Goal: Download file/media

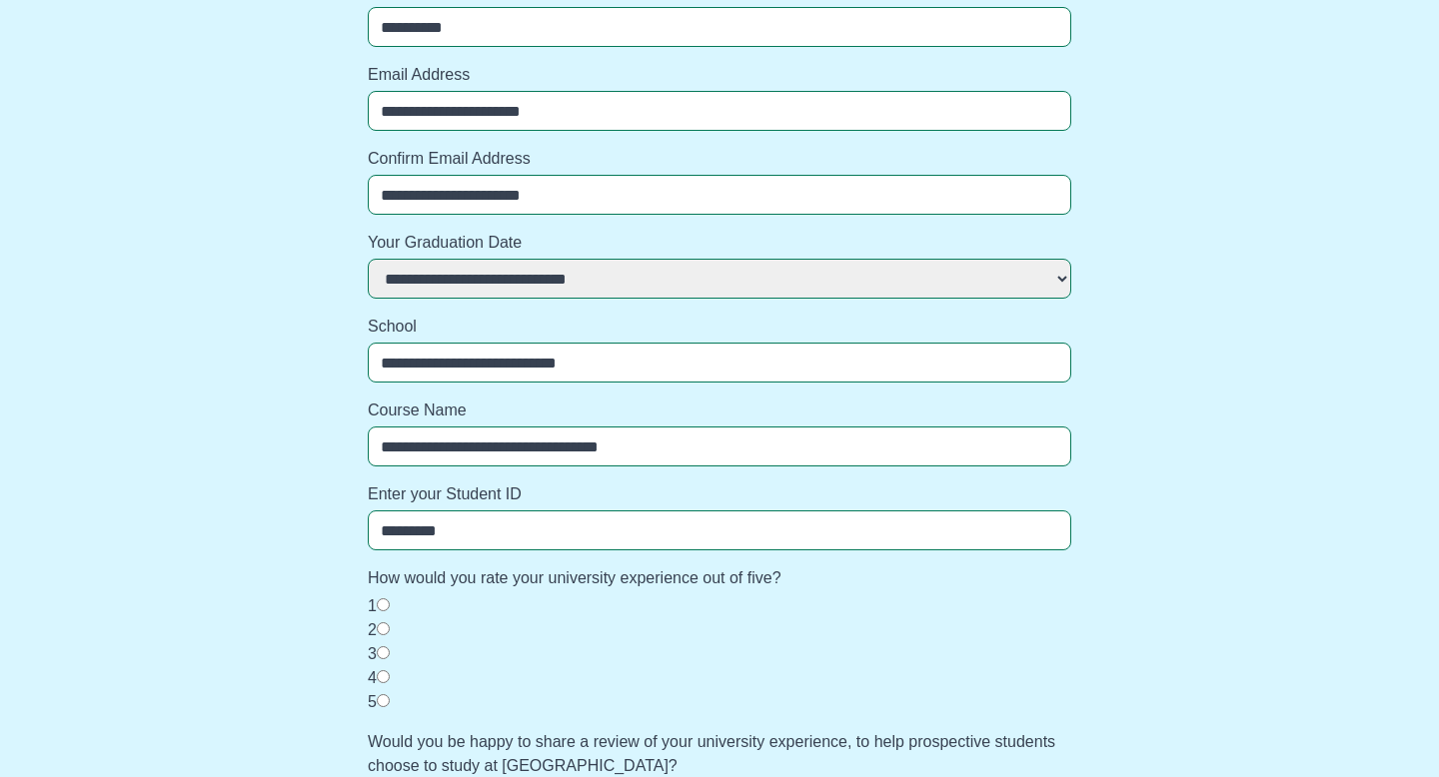
scroll to position [240, 0]
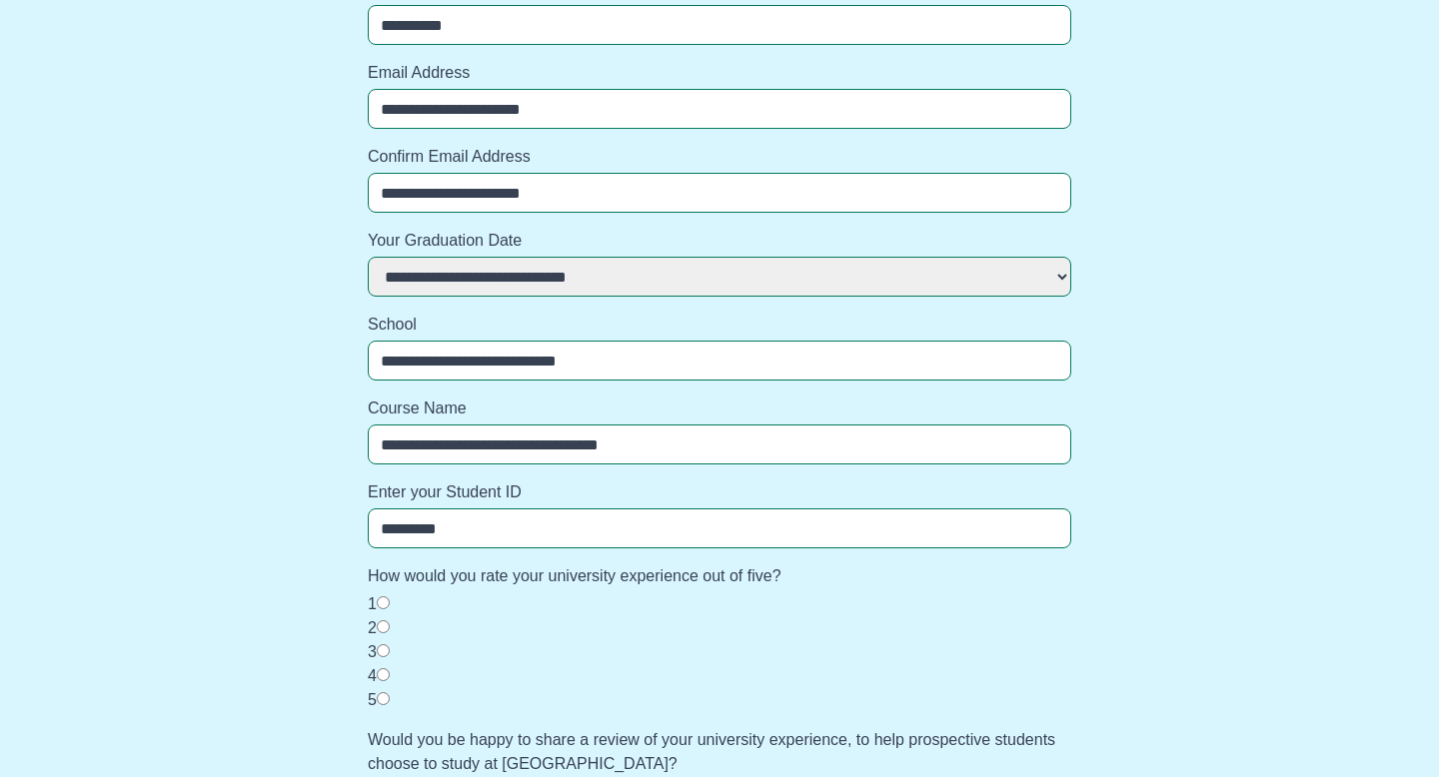
click at [616, 278] on select "**********" at bounding box center [720, 277] width 704 height 40
select select "**********"
click at [368, 257] on select "**********" at bounding box center [720, 277] width 704 height 40
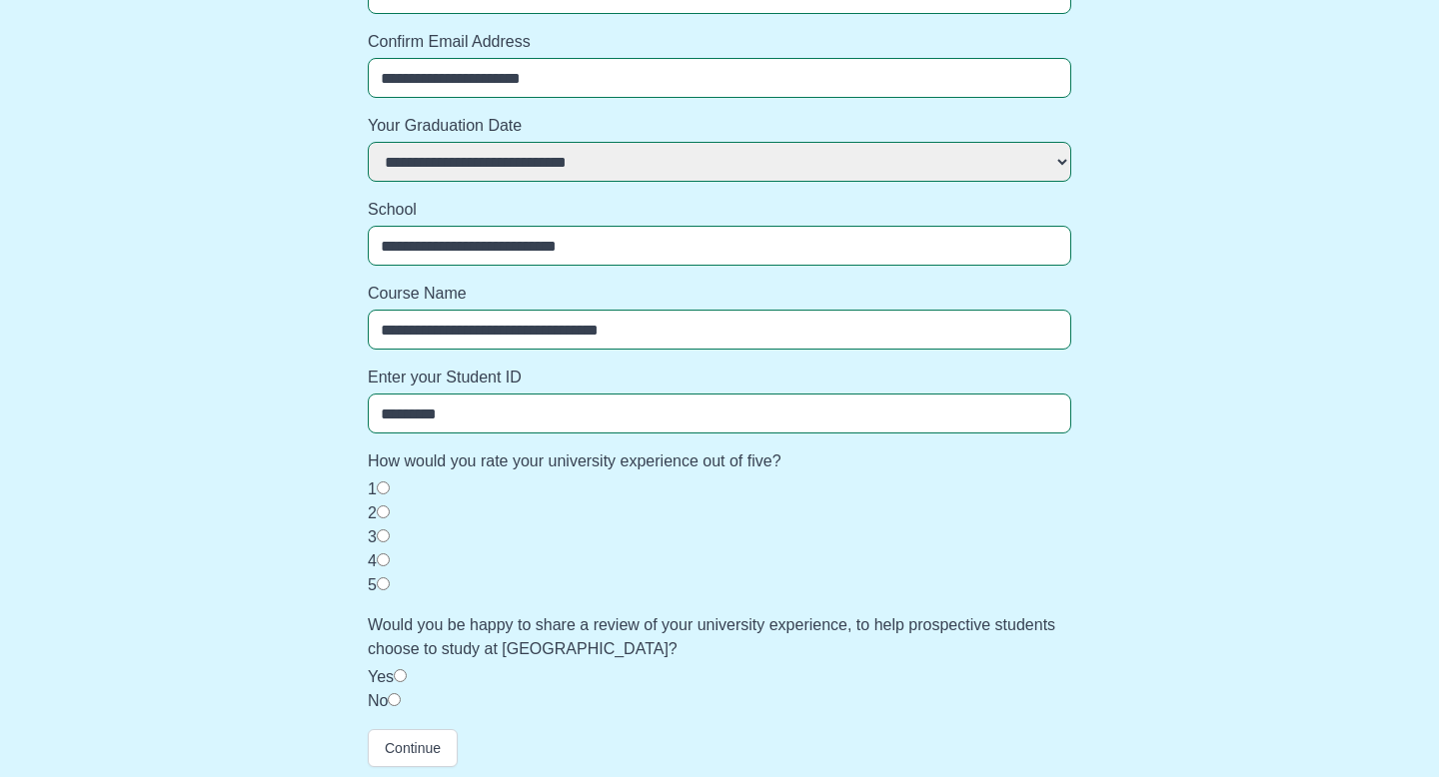
scroll to position [361, 0]
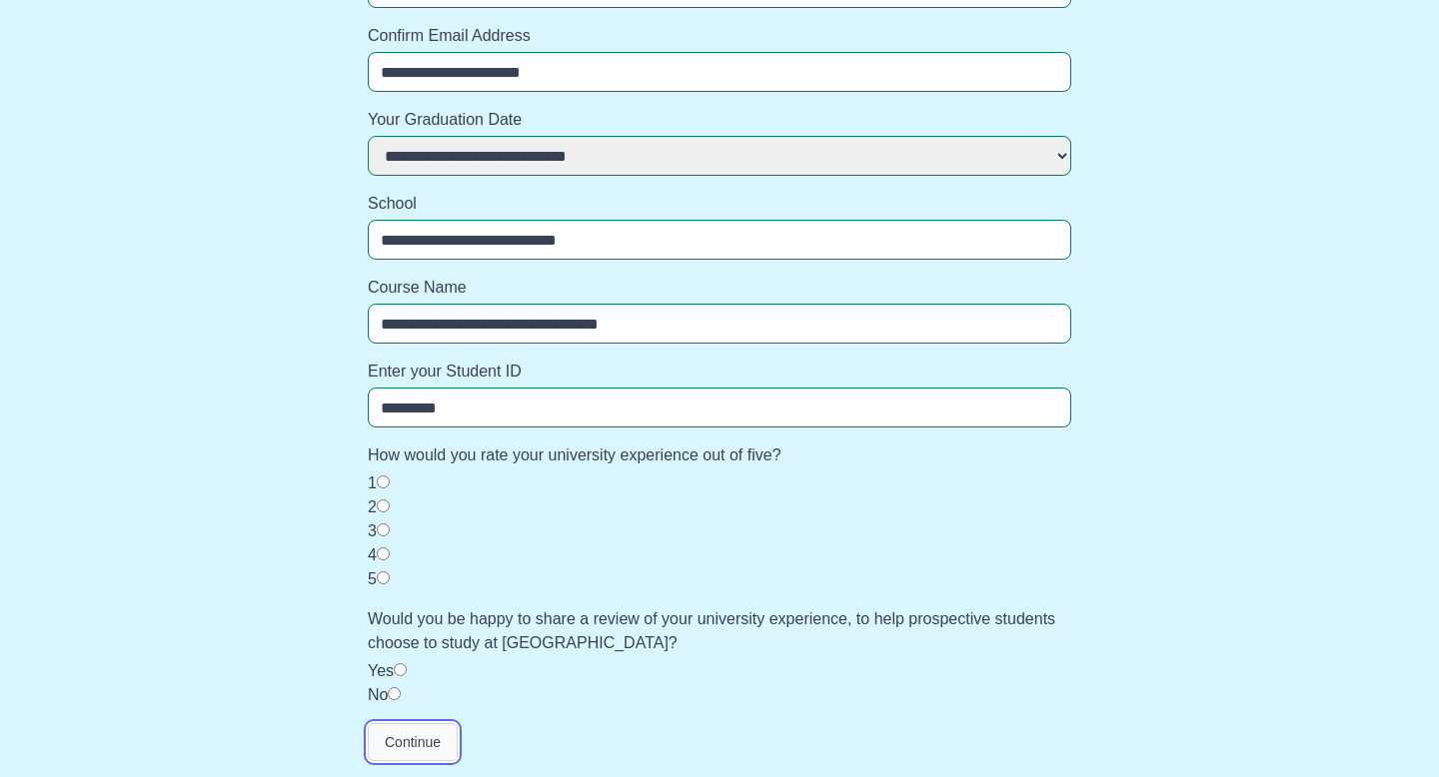
click at [435, 735] on button "Continue" at bounding box center [413, 743] width 90 height 38
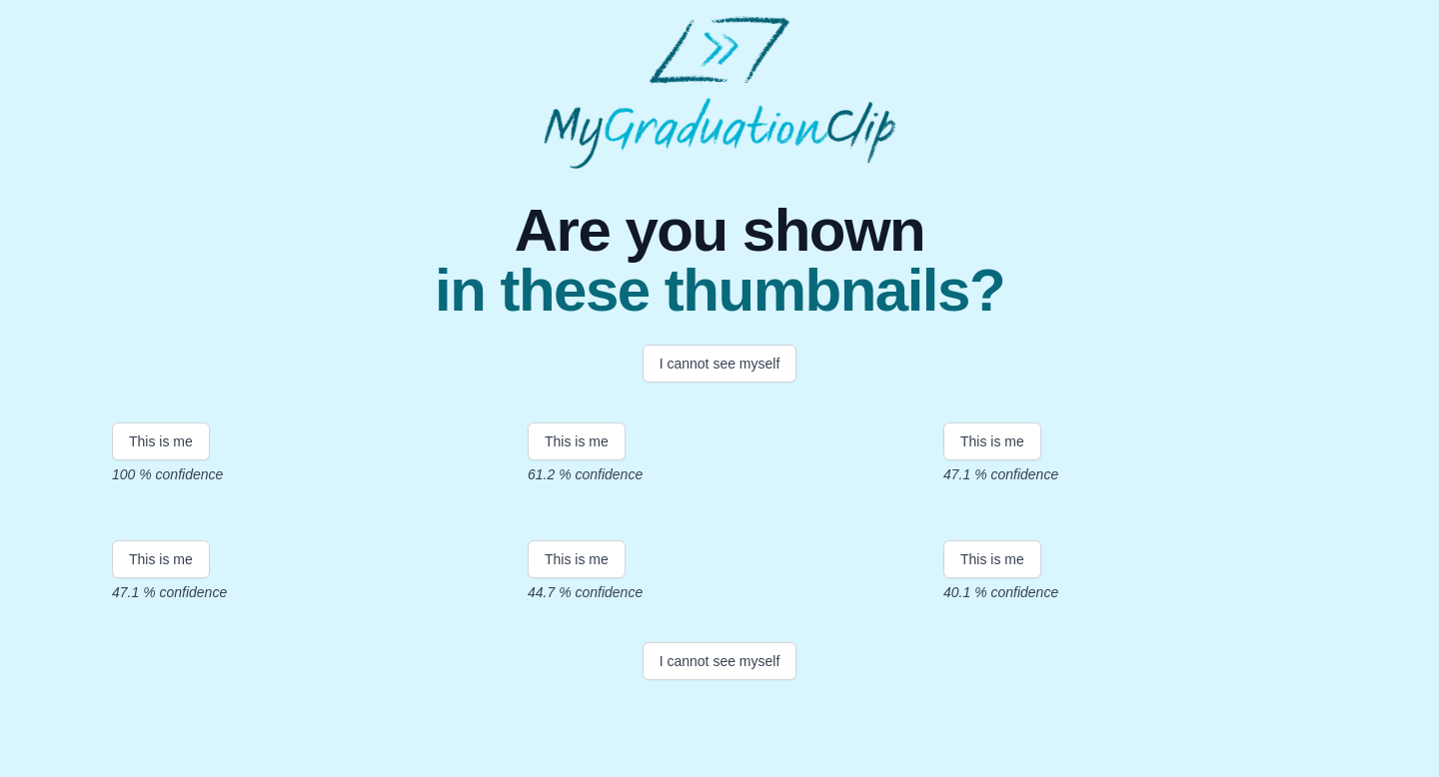
scroll to position [247, 0]
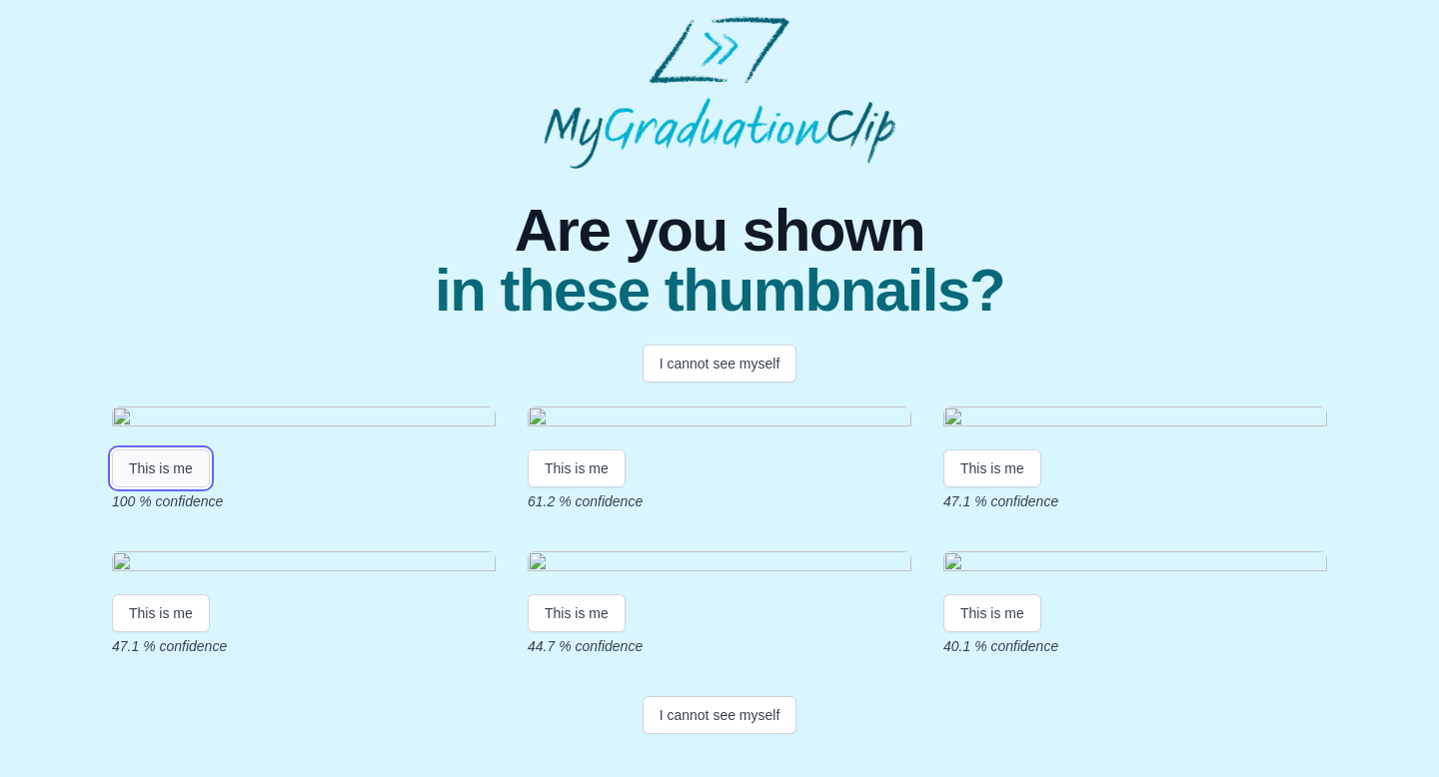
click at [189, 450] on button "This is me" at bounding box center [161, 469] width 98 height 38
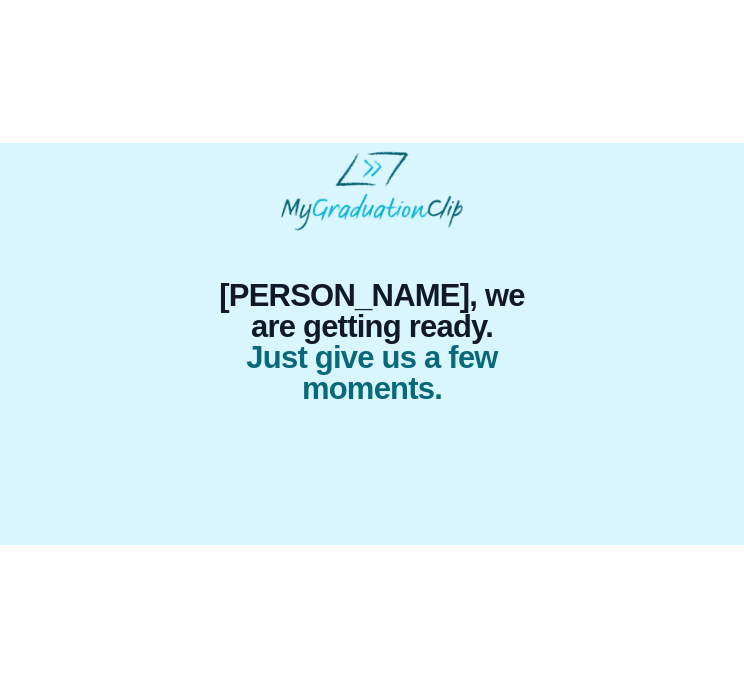
scroll to position [0, 0]
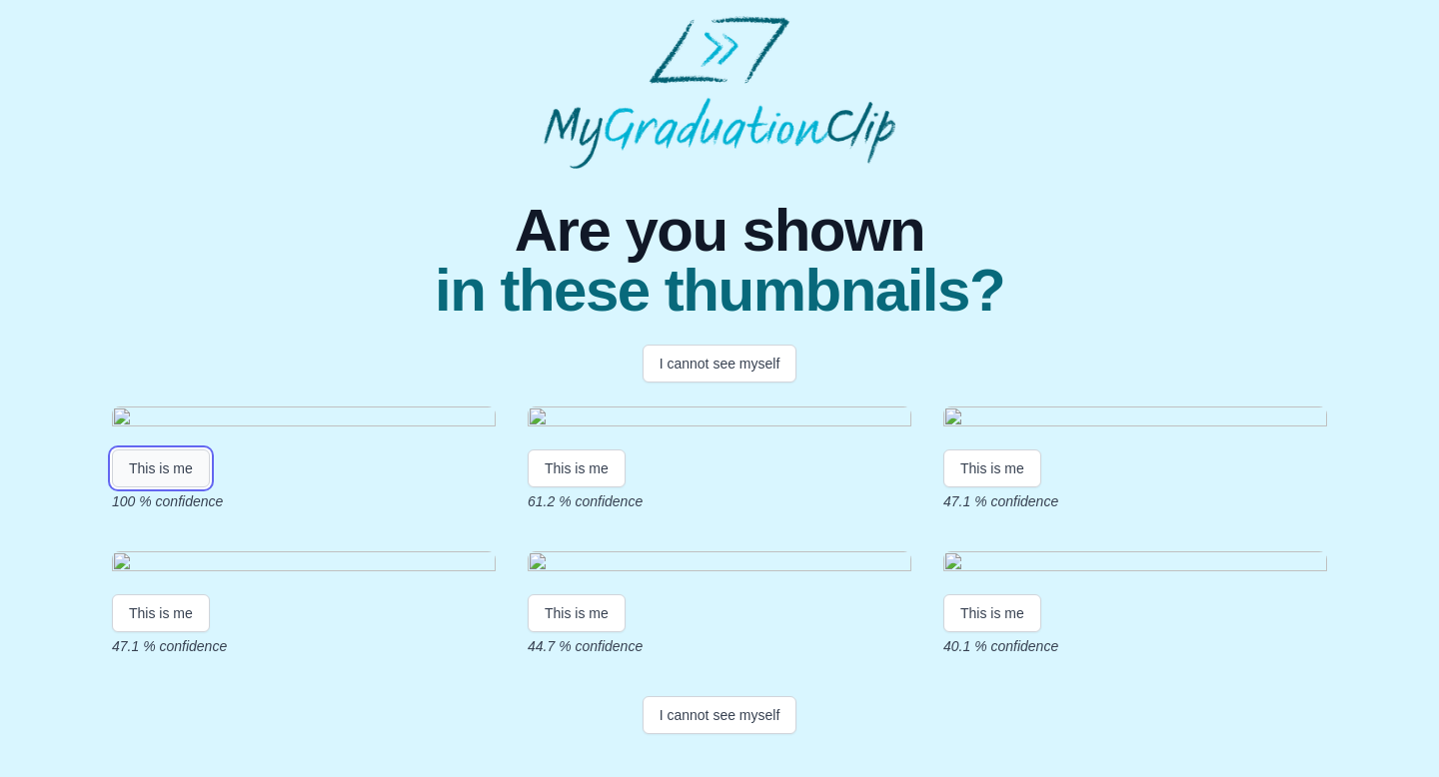
click at [183, 488] on button "This is me" at bounding box center [161, 469] width 98 height 38
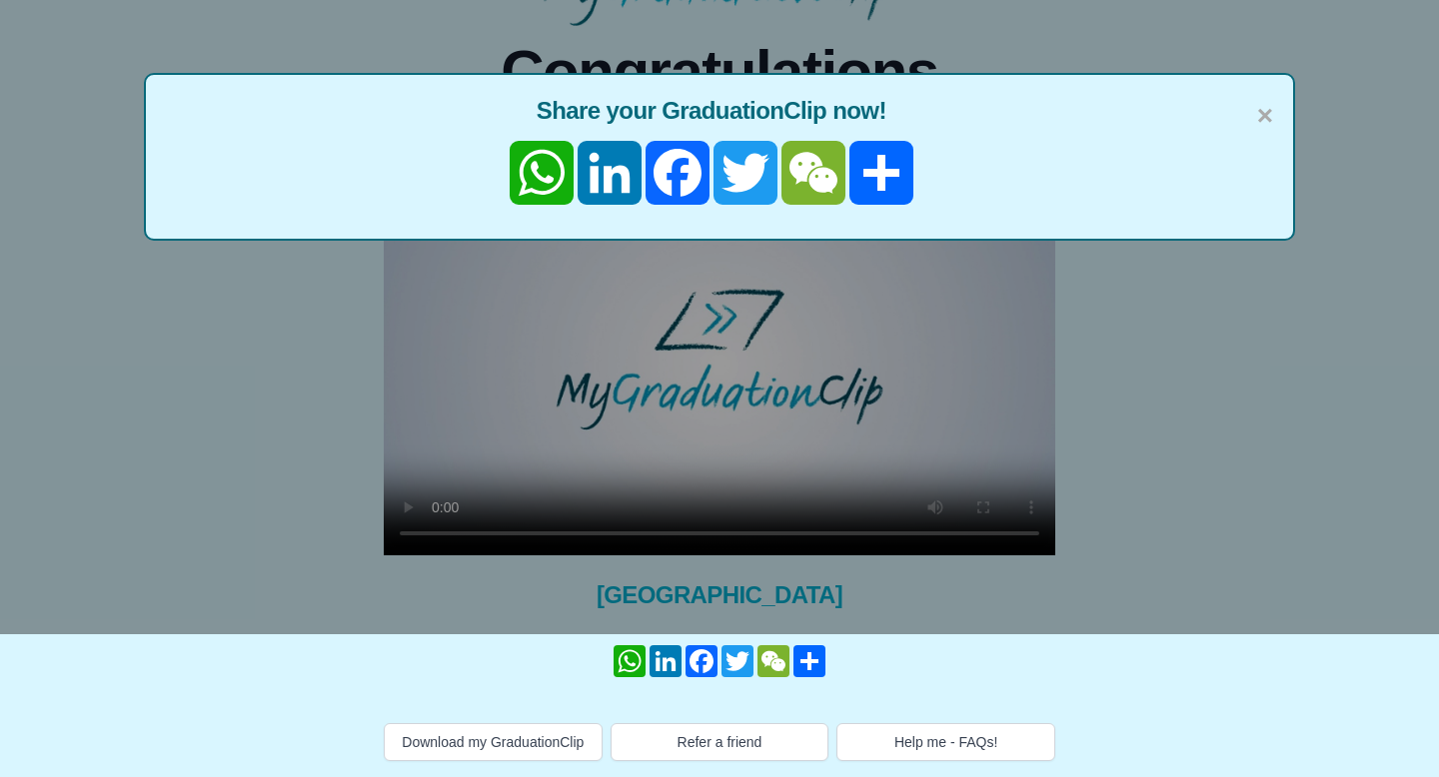
scroll to position [163, 0]
click at [530, 734] on button "Download my GraduationClip" at bounding box center [493, 743] width 219 height 38
click at [1261, 104] on span "×" at bounding box center [1265, 116] width 16 height 42
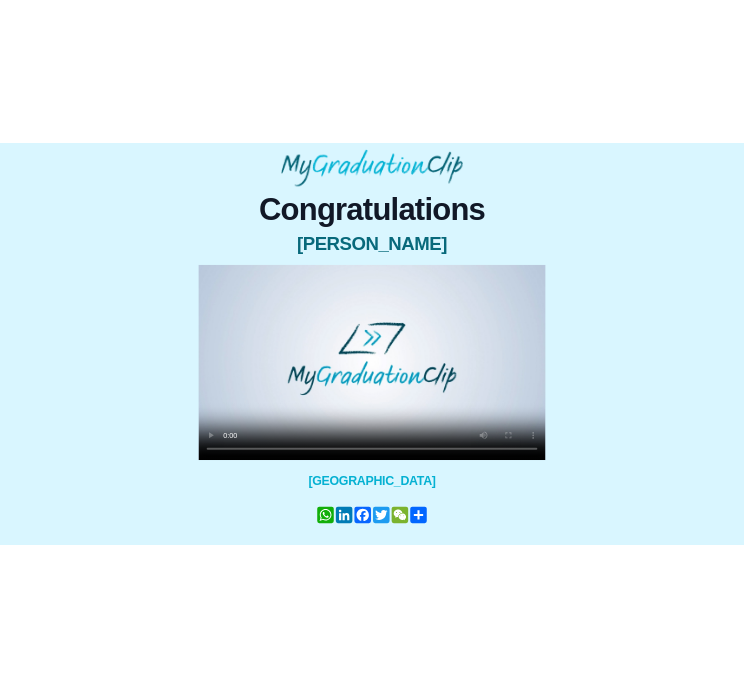
scroll to position [0, 0]
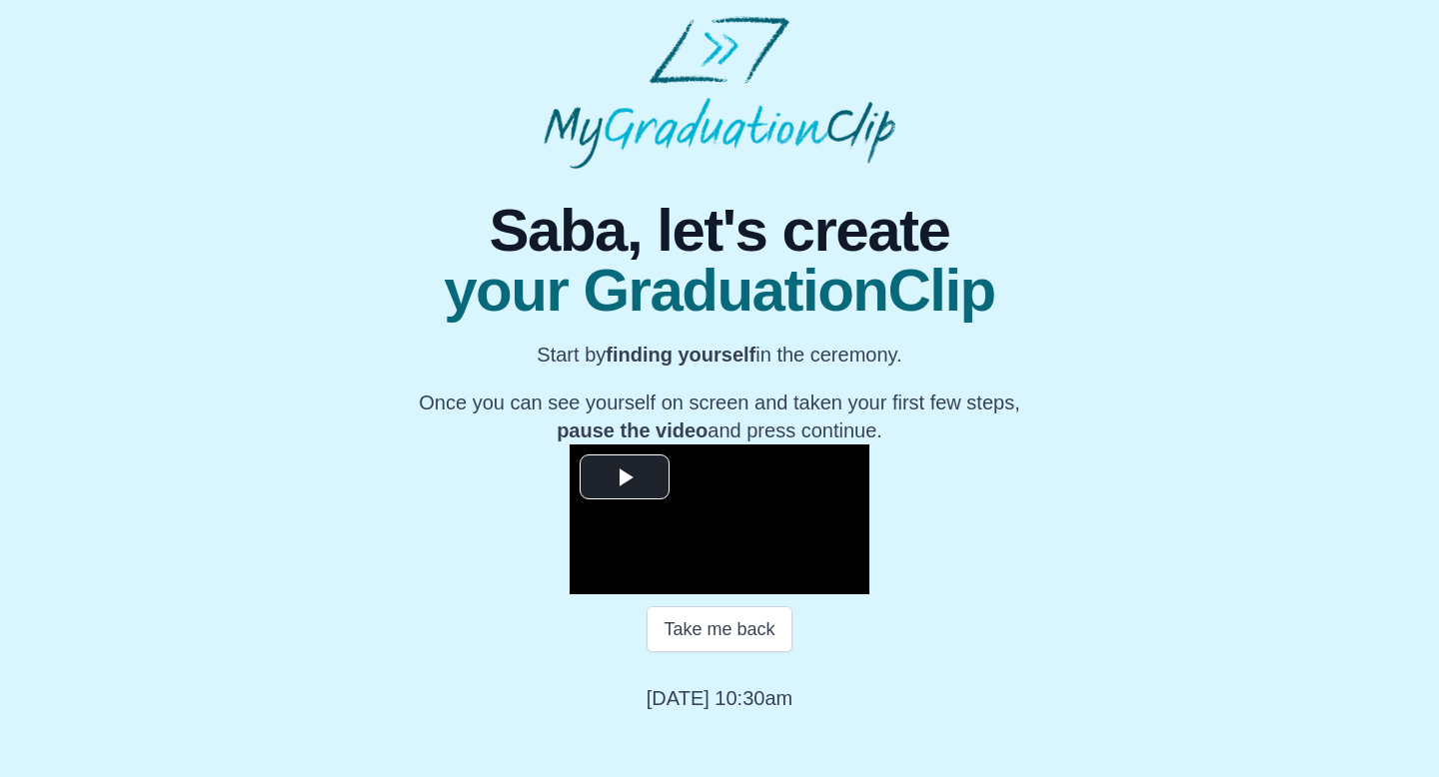
scroll to position [207, 0]
click at [741, 653] on button "Take me back" at bounding box center [719, 630] width 145 height 46
click at [642, 482] on video "Video Player" at bounding box center [720, 520] width 300 height 150
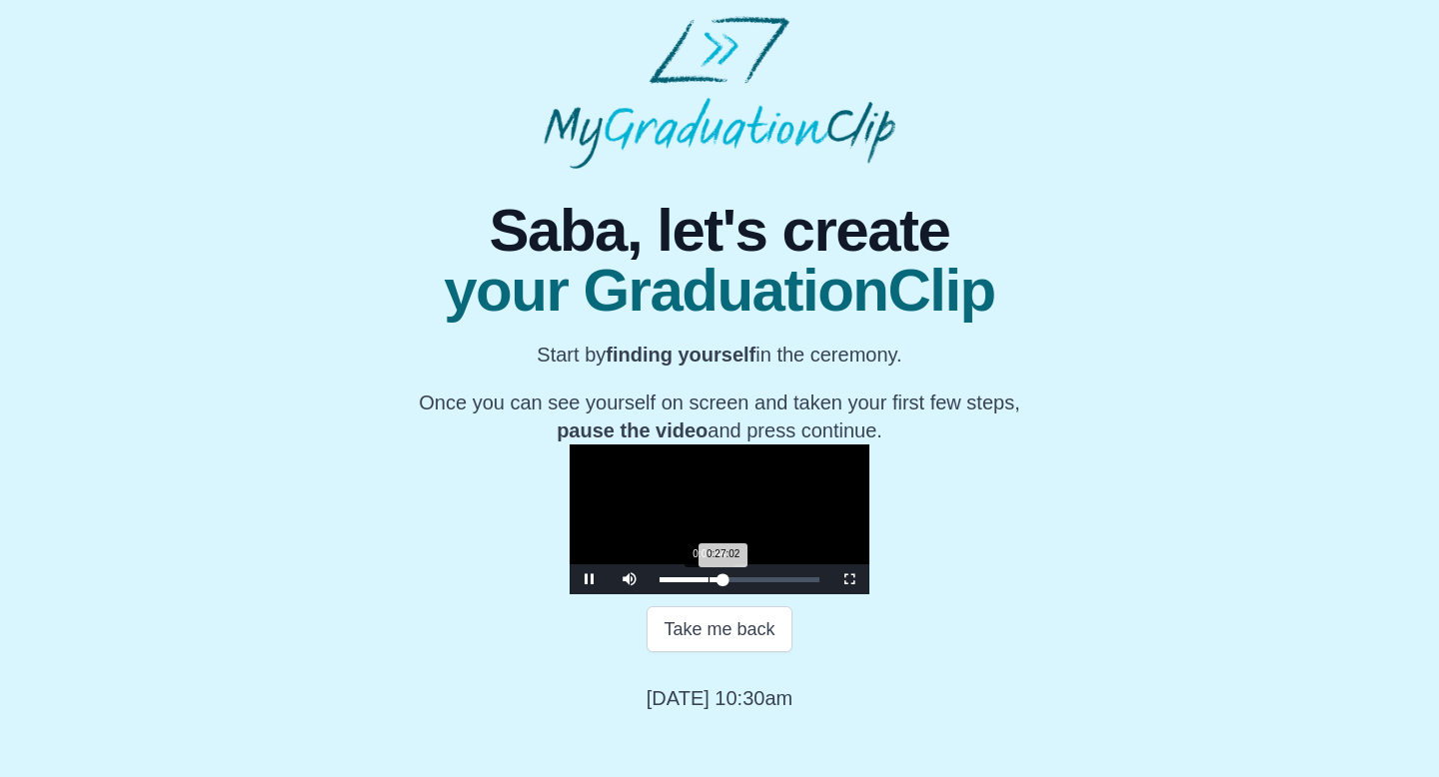
click at [650, 595] on div "Loaded : 0% 0:05:44 0:27:02 Progress : 0%" at bounding box center [740, 580] width 180 height 30
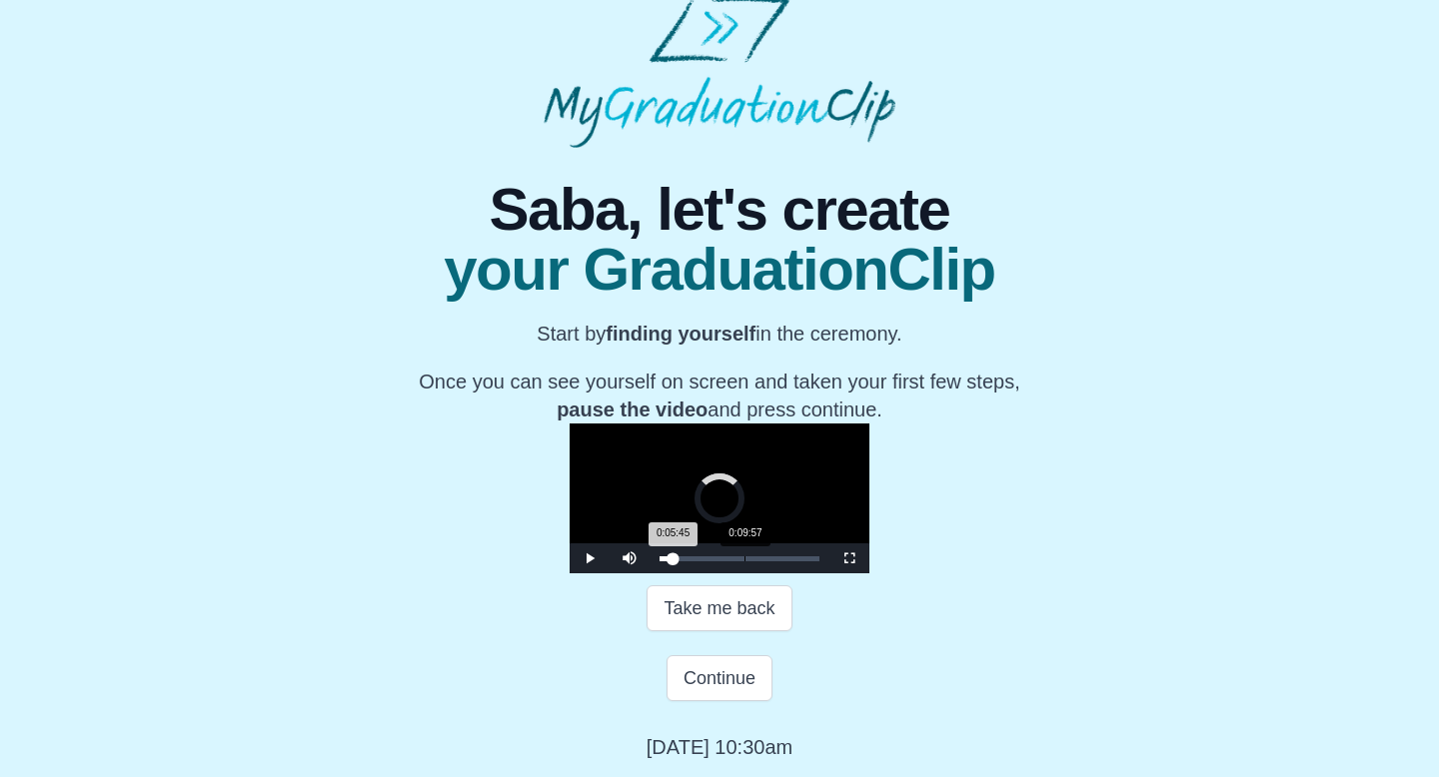
click at [745, 562] on div "0:09:57" at bounding box center [745, 559] width 1 height 5
click at [781, 562] on div "0:14:17" at bounding box center [781, 559] width 1 height 5
click at [844, 562] on div "0:21:39" at bounding box center [844, 559] width 1 height 5
click at [680, 562] on div "Loaded : 0% 0:26:55 0:26:55 Progress : 0%" at bounding box center [740, 559] width 160 height 5
click at [656, 574] on div "Loaded : 0% 0:24:07 0:24:07 Progress : 0%" at bounding box center [740, 559] width 180 height 30
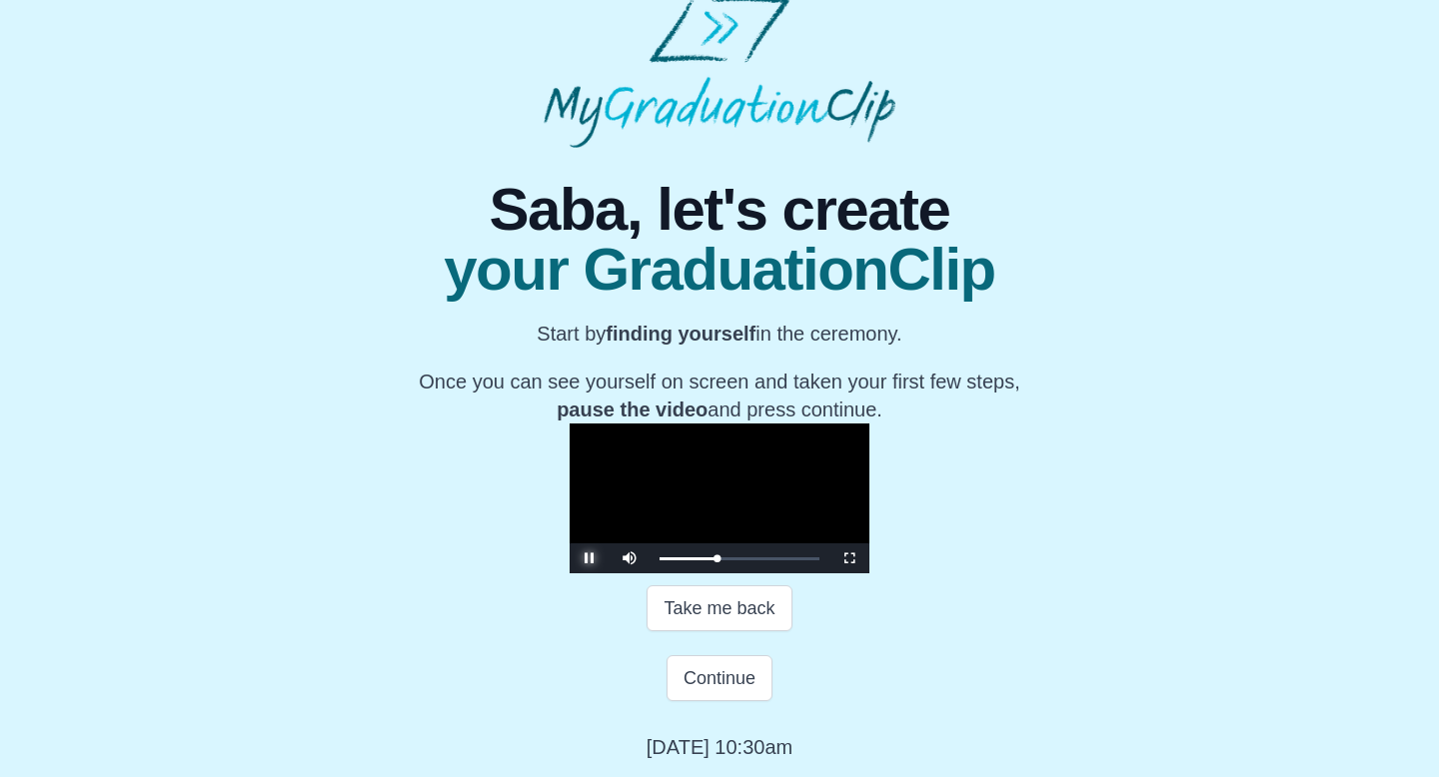
click at [590, 559] on span "Video Player" at bounding box center [590, 559] width 0 height 0
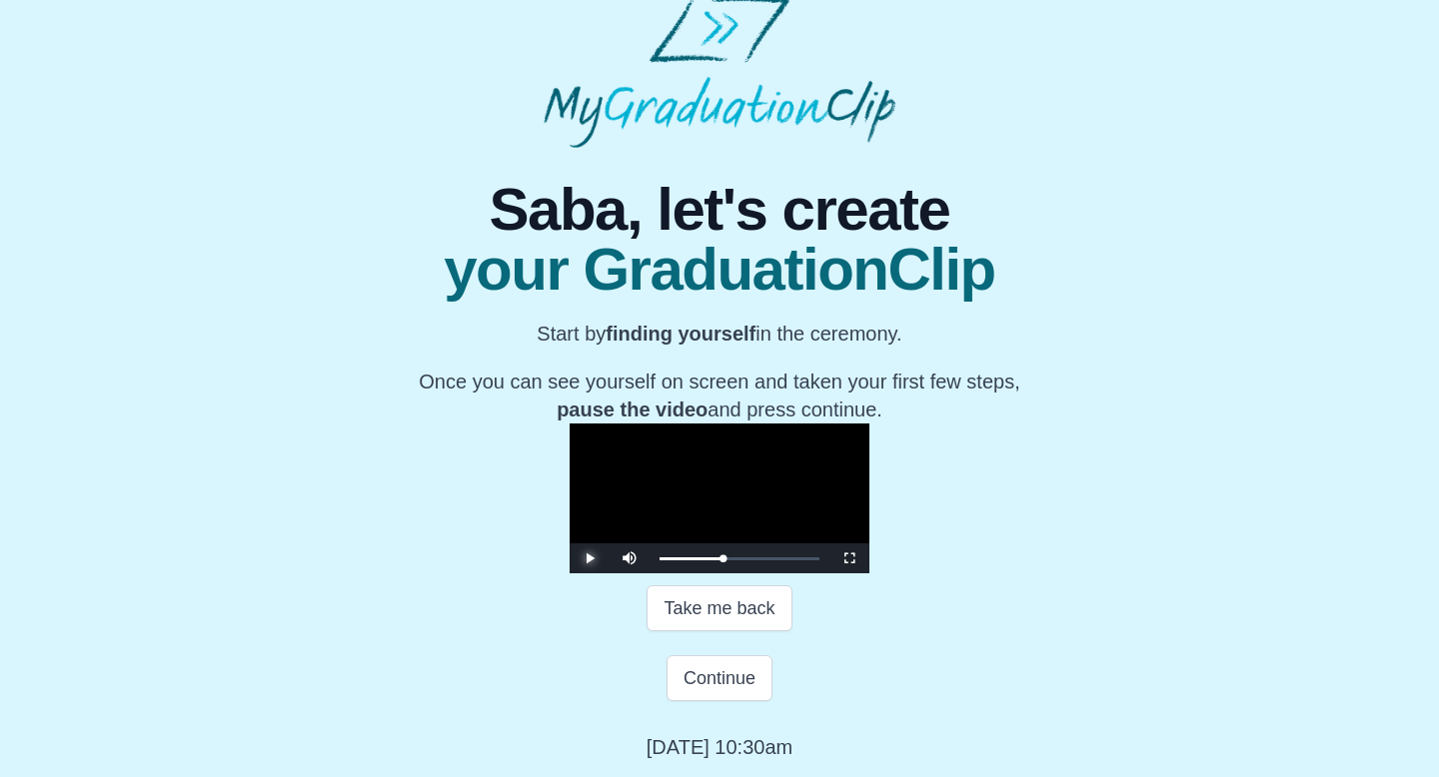
click at [590, 559] on span "Video Player" at bounding box center [590, 559] width 0 height 0
click at [730, 702] on button "Continue" at bounding box center [720, 679] width 106 height 46
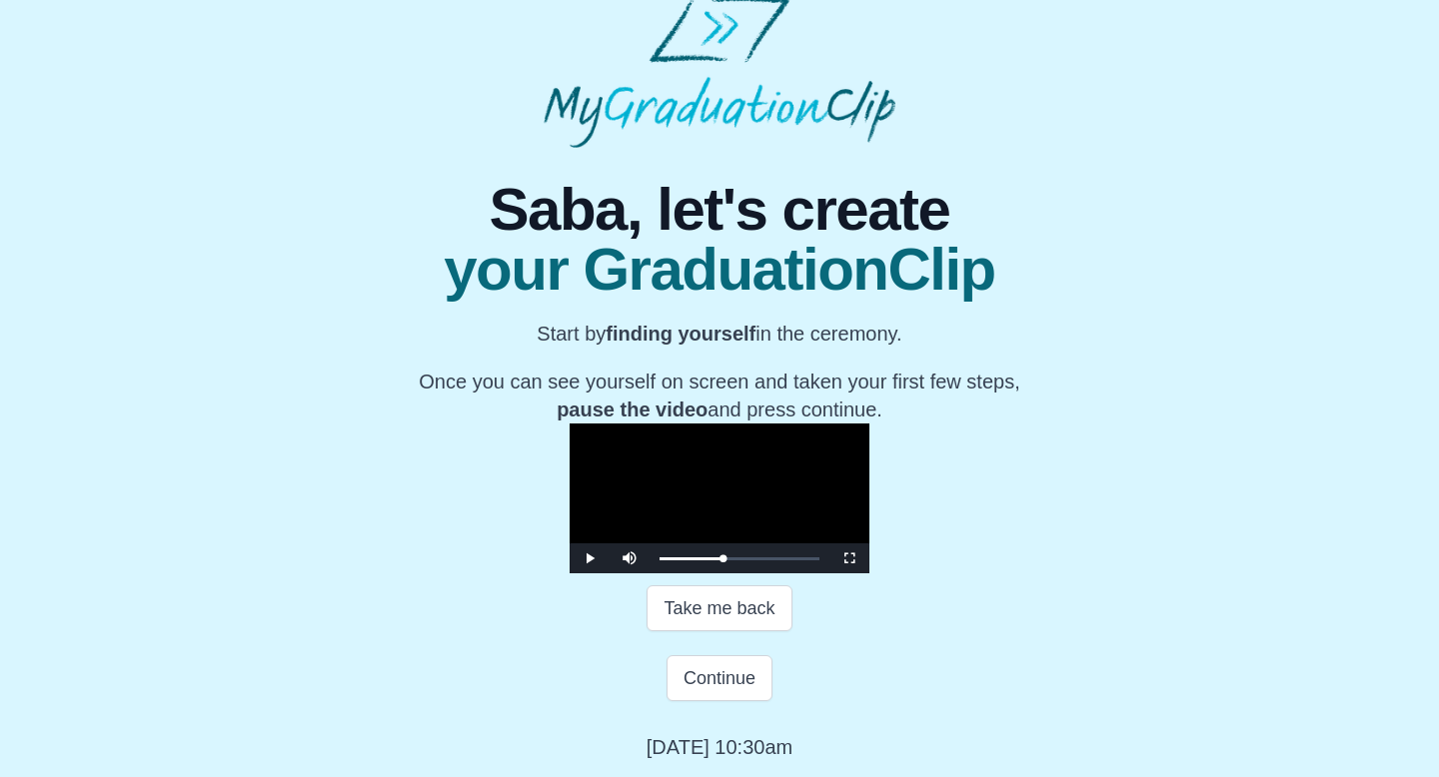
scroll to position [0, 0]
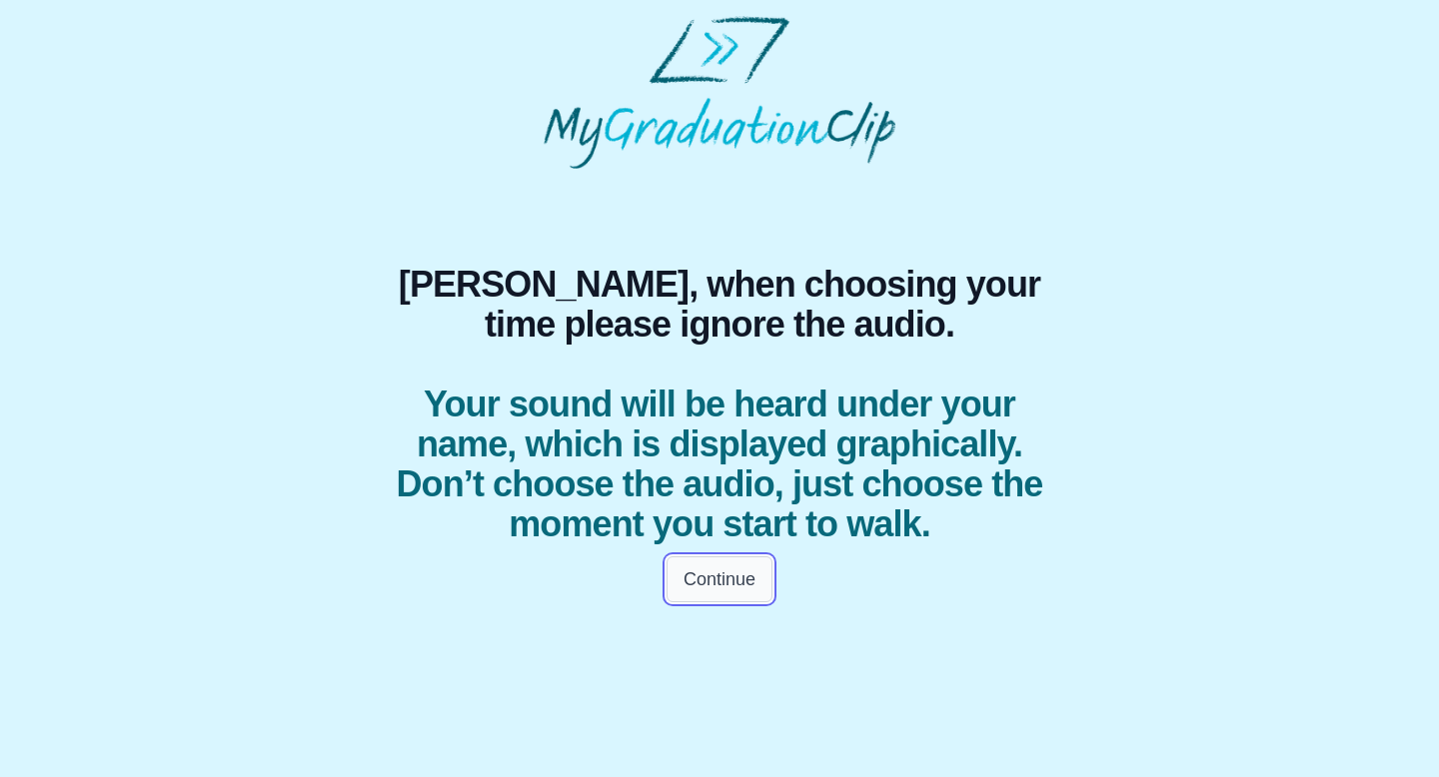
click at [718, 576] on button "Continue" at bounding box center [720, 580] width 106 height 46
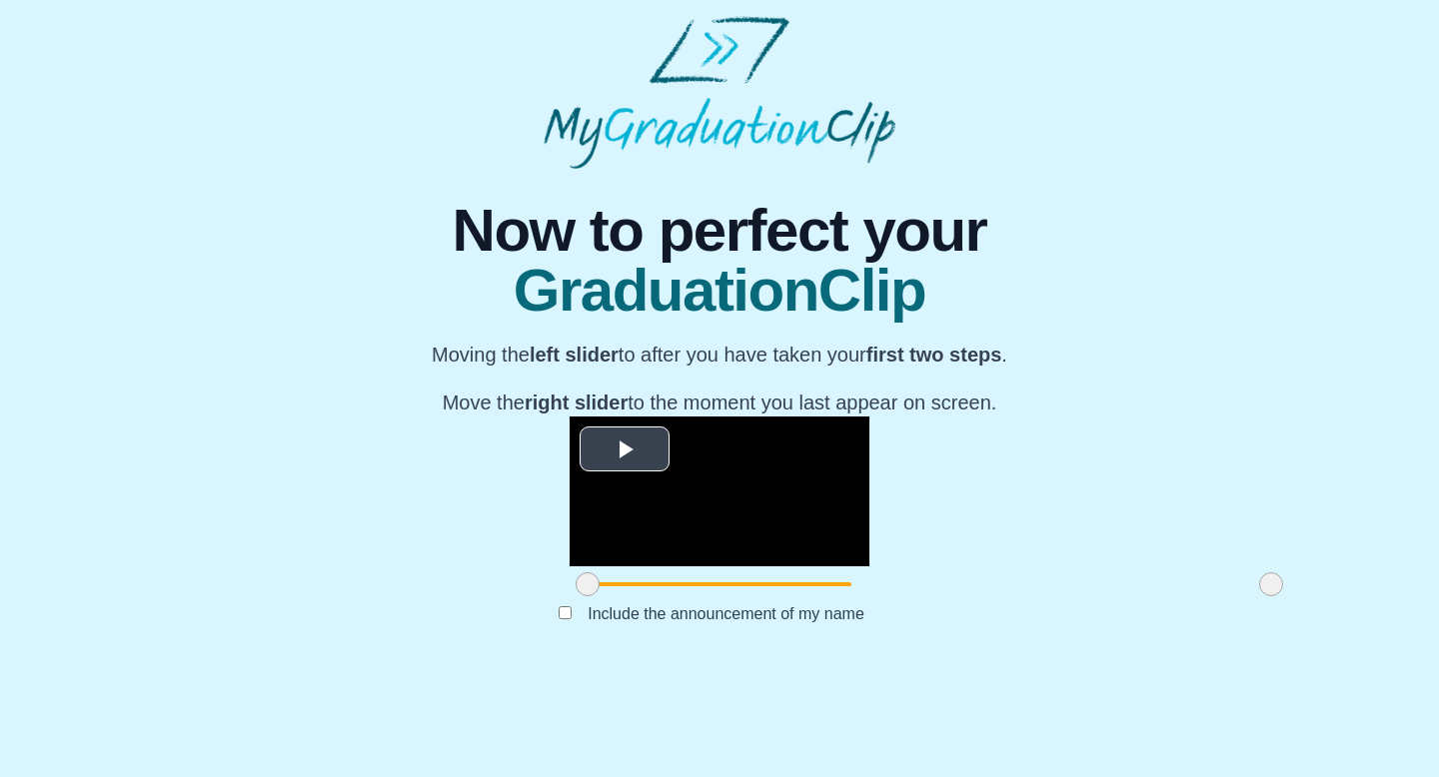
scroll to position [159, 0]
click at [659, 478] on video "Video Player" at bounding box center [720, 492] width 300 height 150
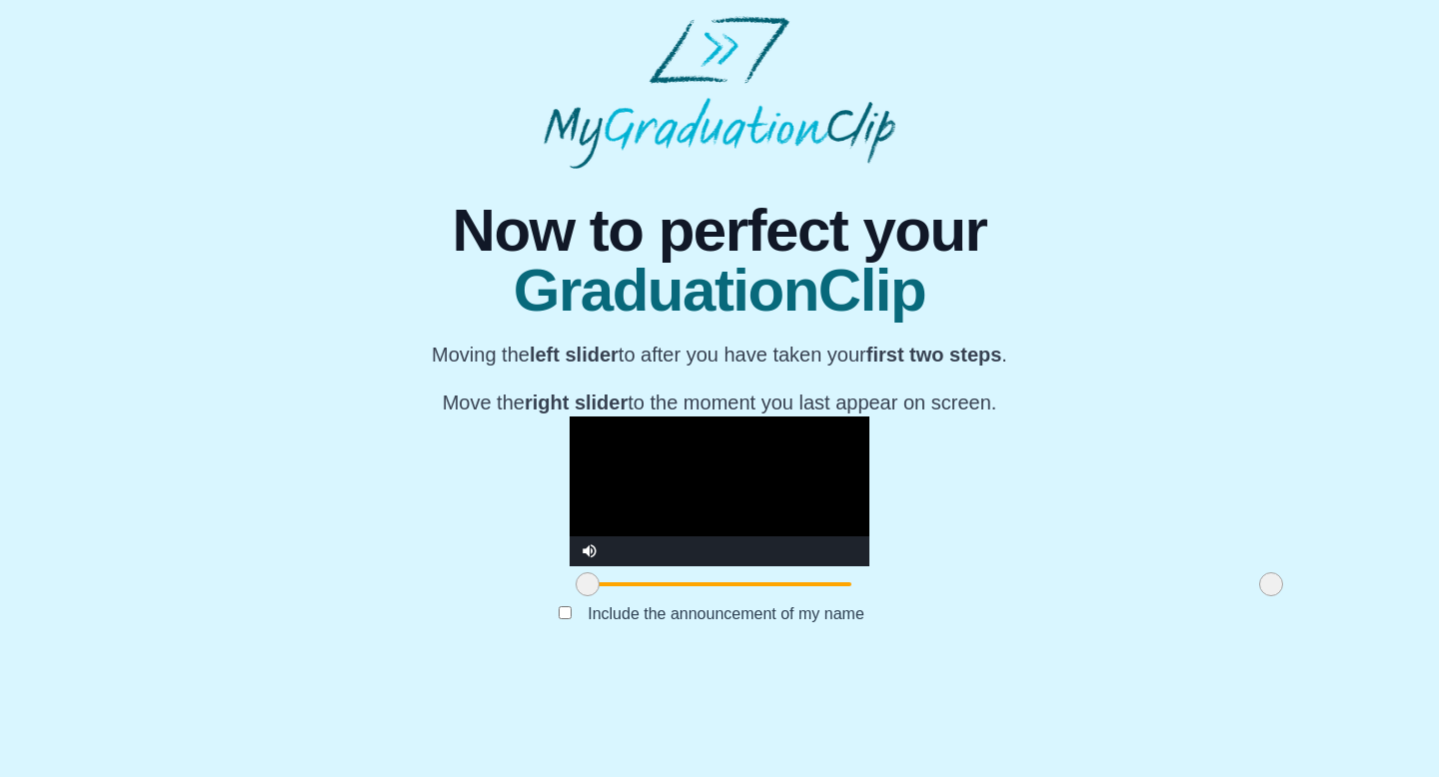
click at [576, 533] on video "Video Player" at bounding box center [720, 492] width 300 height 150
click at [1259, 597] on span at bounding box center [1271, 585] width 24 height 24
drag, startPoint x: 373, startPoint y: 685, endPoint x: 842, endPoint y: 675, distance: 469.8
click at [1045, 597] on span at bounding box center [1057, 585] width 24 height 24
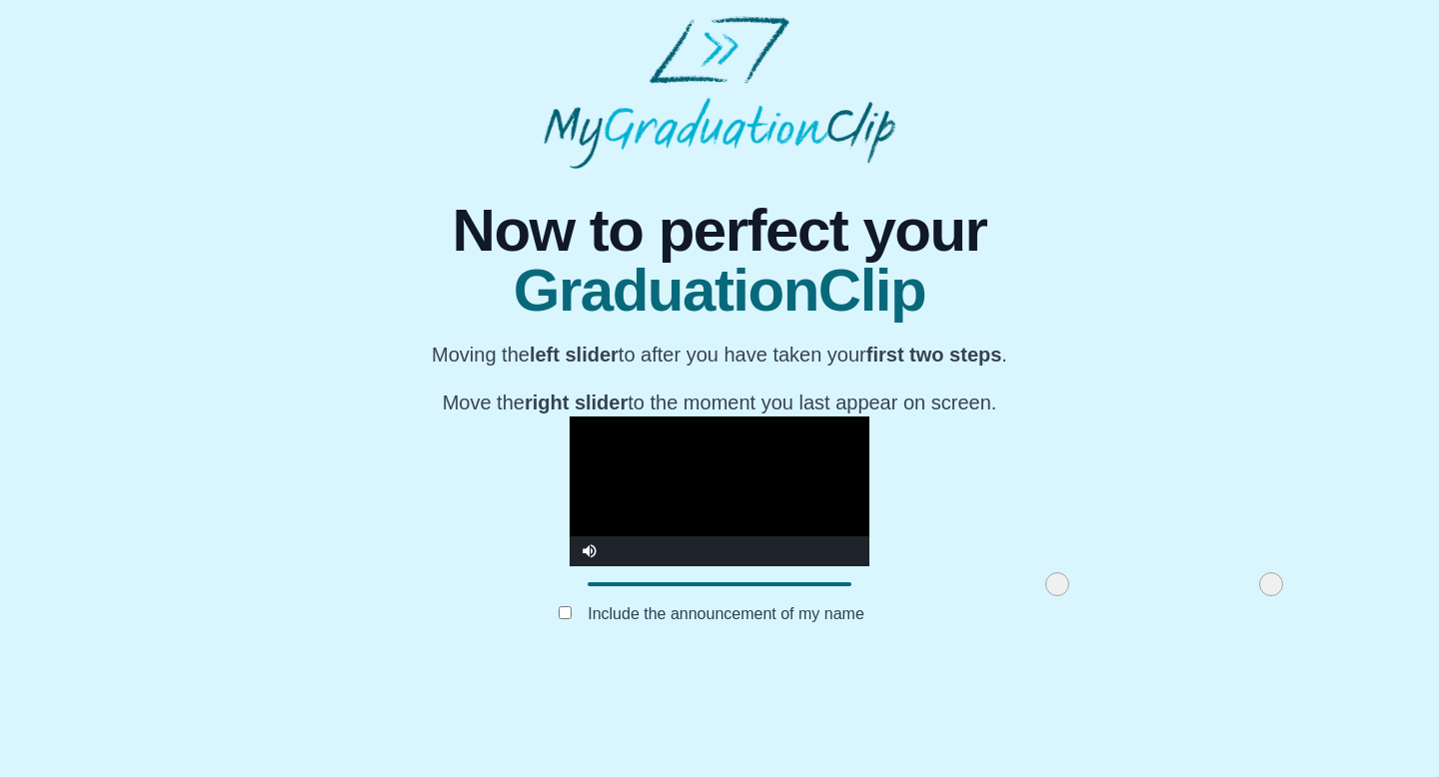
click at [670, 454] on video "Video Player" at bounding box center [720, 492] width 300 height 150
click at [670, 455] on video "Video Player" at bounding box center [720, 492] width 300 height 150
drag, startPoint x: 844, startPoint y: 685, endPoint x: 414, endPoint y: 696, distance: 430.9
click at [609, 603] on div at bounding box center [627, 585] width 36 height 36
click at [570, 505] on video "Video Player" at bounding box center [720, 492] width 300 height 150
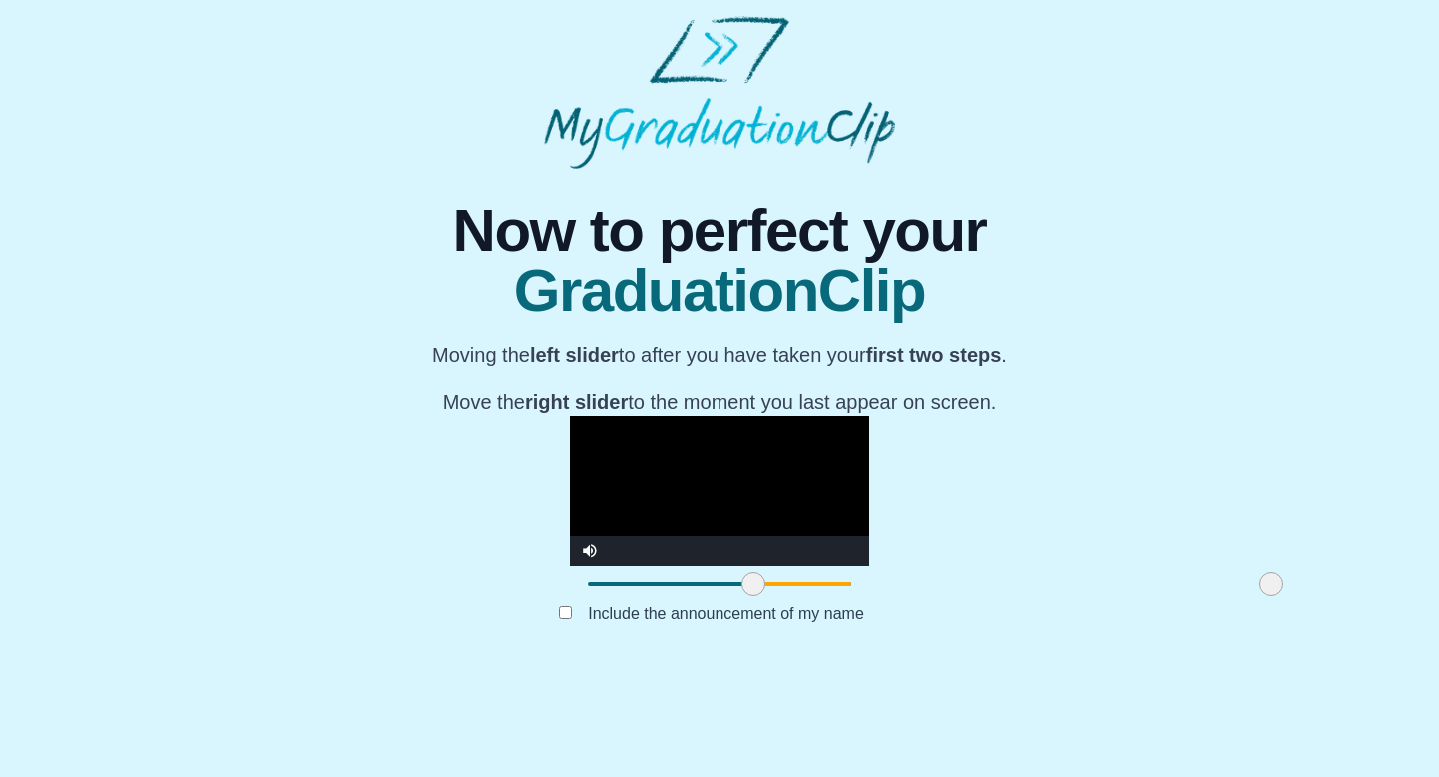
drag, startPoint x: 417, startPoint y: 683, endPoint x: 544, endPoint y: 702, distance: 128.3
click at [544, 665] on div "**********" at bounding box center [720, 417] width 720 height 496
drag, startPoint x: 1062, startPoint y: 683, endPoint x: 874, endPoint y: 671, distance: 188.3
click at [1071, 597] on span at bounding box center [1083, 585] width 24 height 24
click at [737, 665] on button "Submit" at bounding box center [720, 646] width 78 height 38
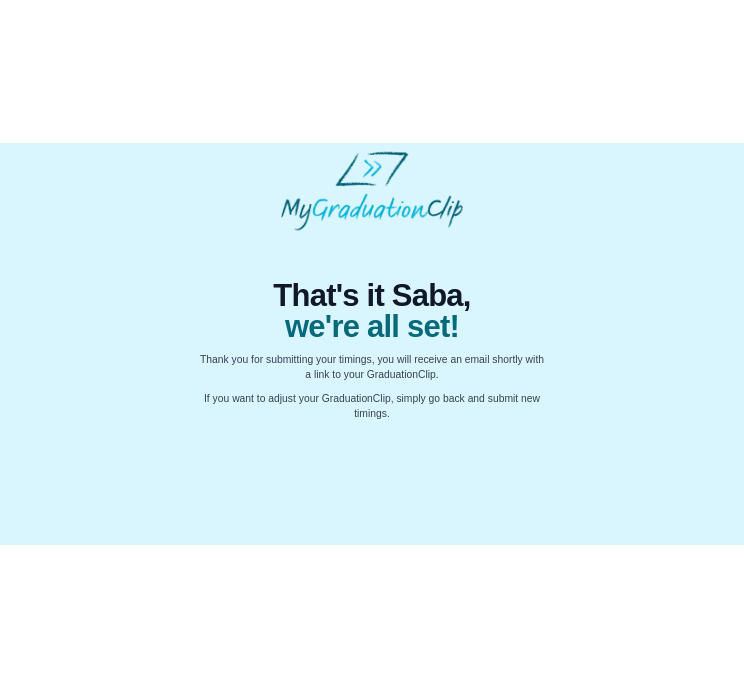
scroll to position [0, 0]
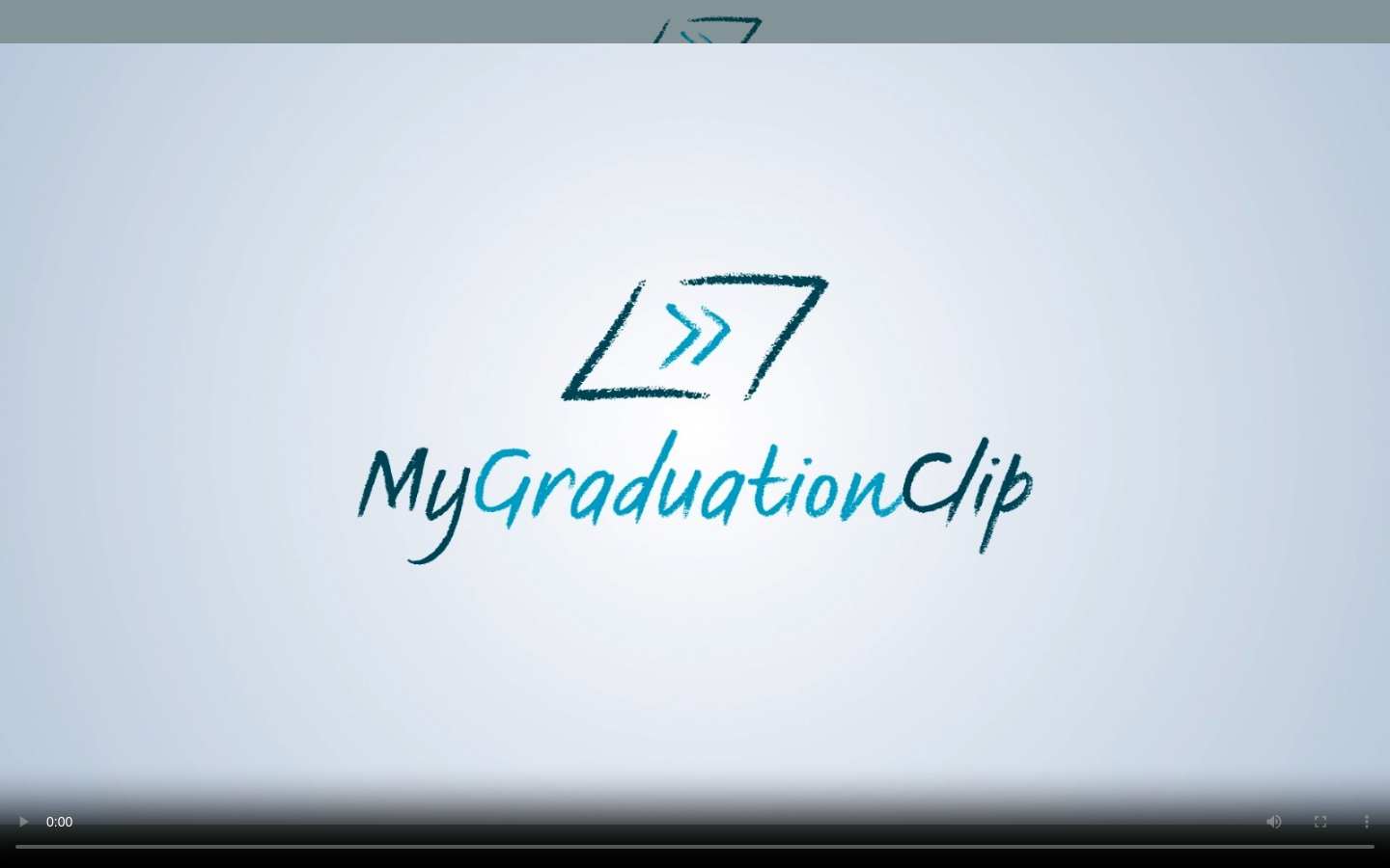
click at [952, 479] on video at bounding box center [695, 434] width 1390 height 868
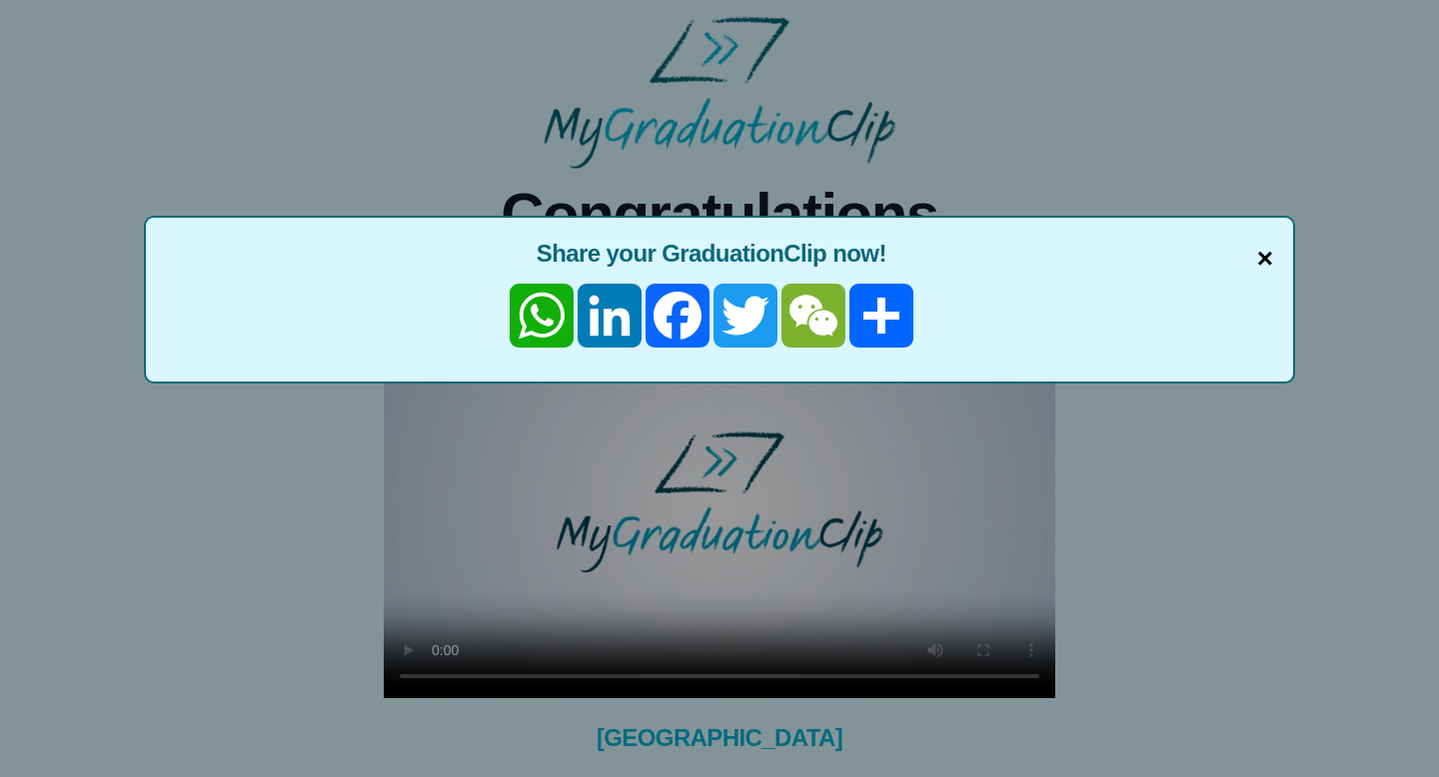
click at [1269, 258] on span "×" at bounding box center [1265, 259] width 16 height 42
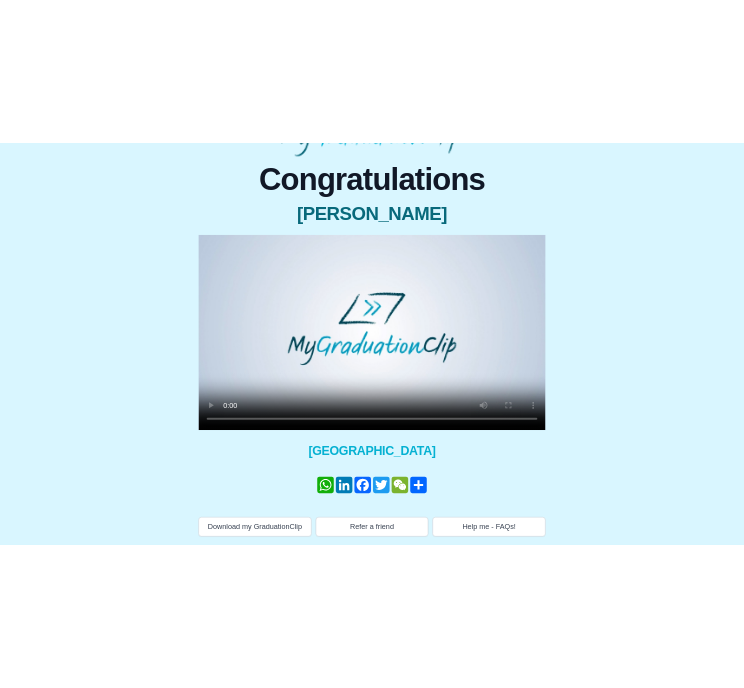
scroll to position [162, 0]
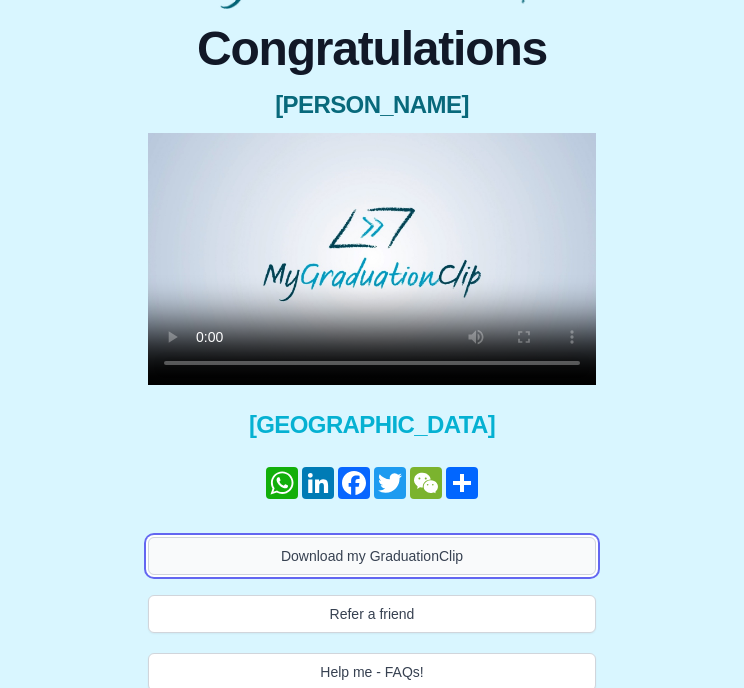
click at [419, 551] on button "Download my GraduationClip" at bounding box center [372, 556] width 448 height 38
